Goal: Transaction & Acquisition: Obtain resource

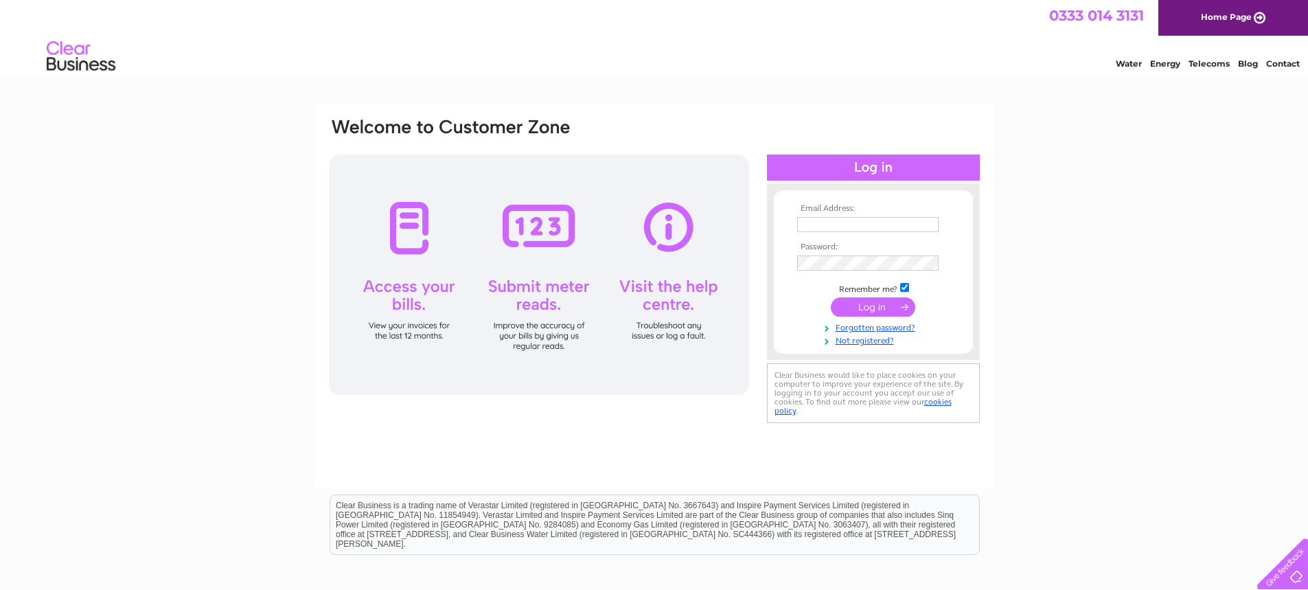
type input "[EMAIL_ADDRESS][DOMAIN_NAME]"
click at [887, 308] on input "submit" at bounding box center [873, 306] width 84 height 19
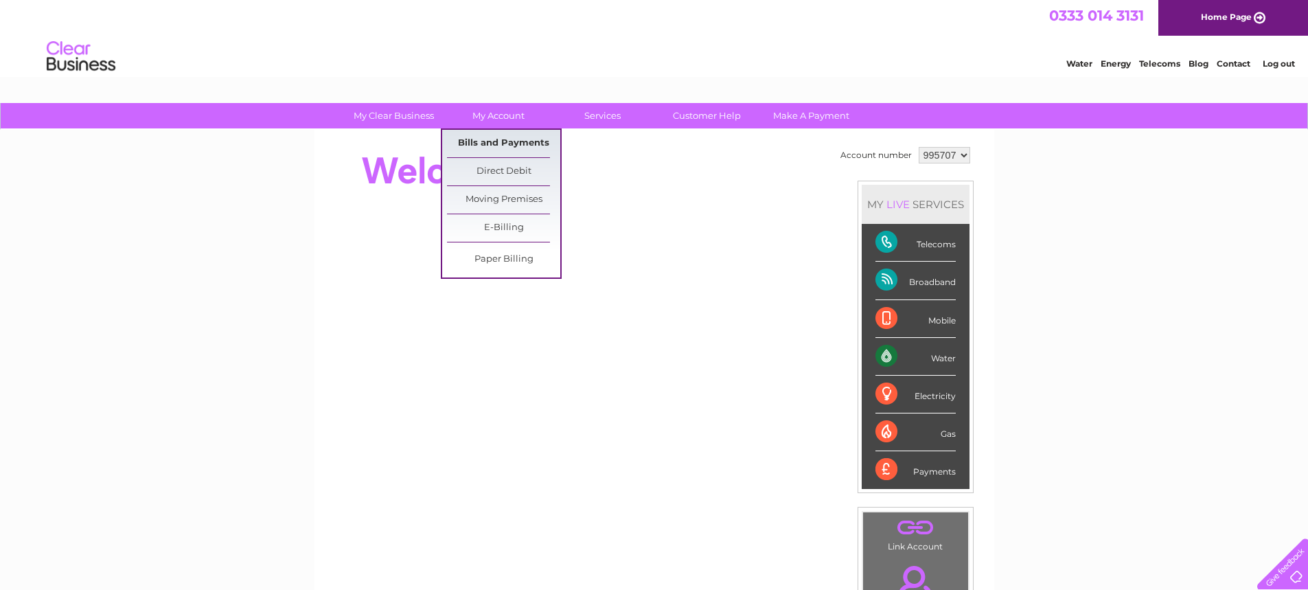
click at [502, 143] on link "Bills and Payments" at bounding box center [503, 143] width 113 height 27
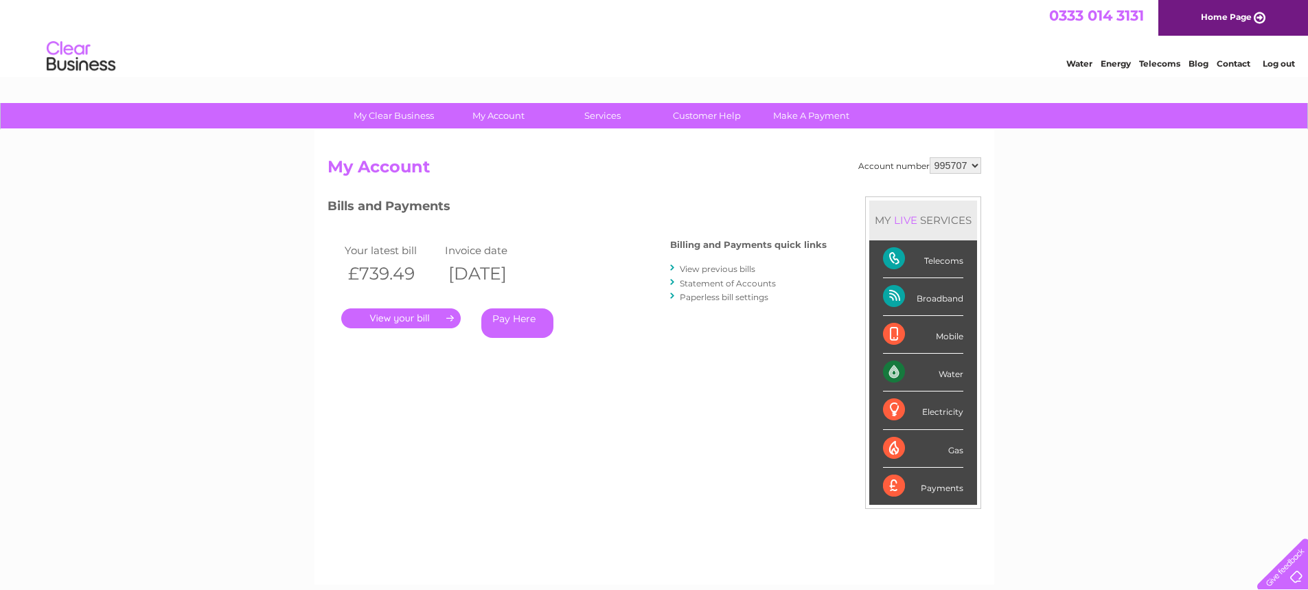
click at [422, 317] on link "." at bounding box center [400, 318] width 119 height 20
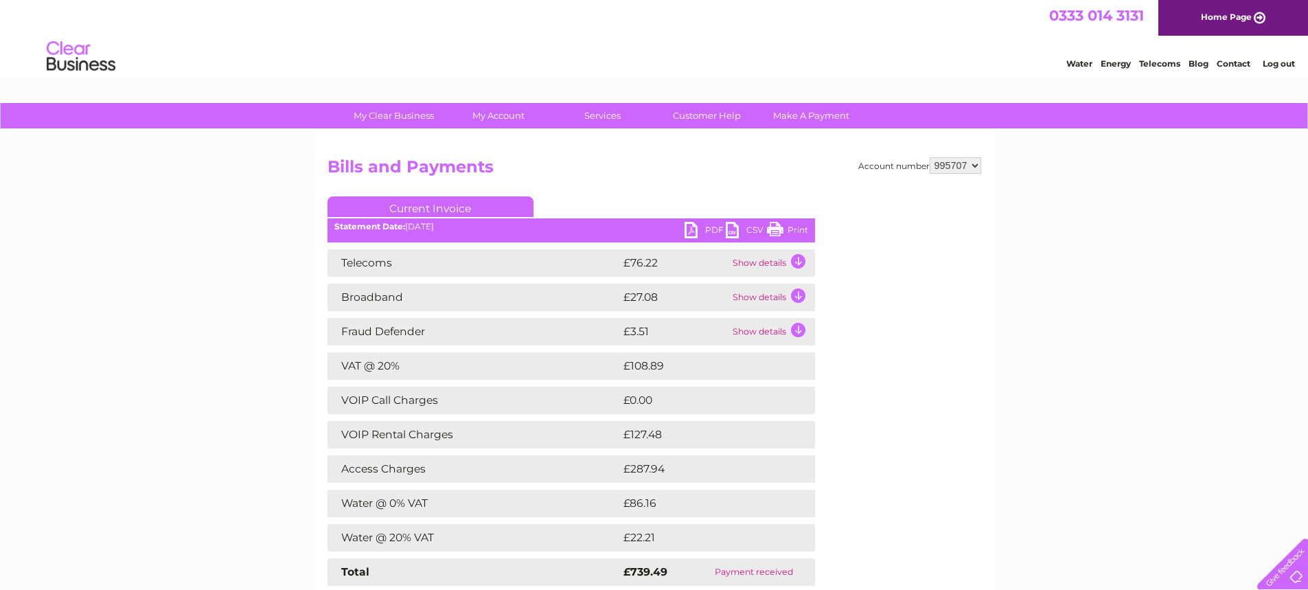
click at [709, 232] on link "PDF" at bounding box center [705, 232] width 41 height 20
